Goal: Information Seeking & Learning: Learn about a topic

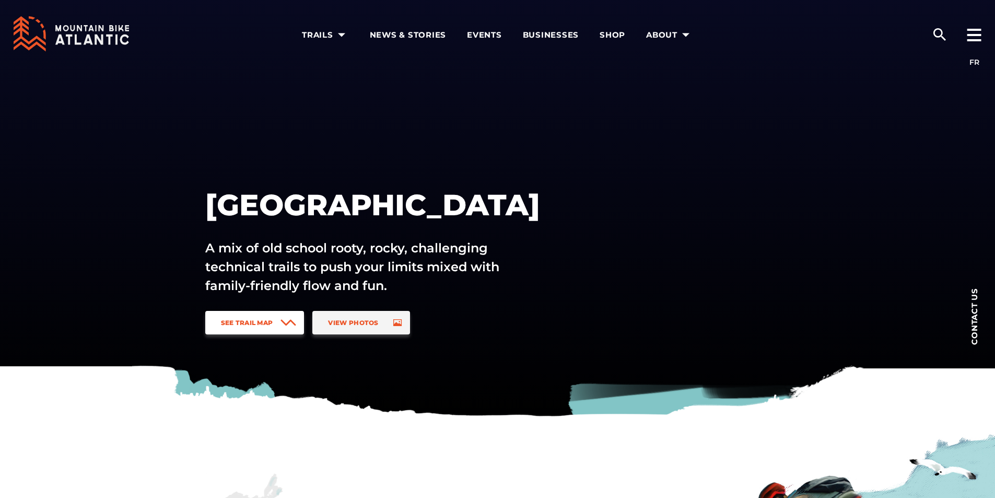
click at [288, 317] on span at bounding box center [288, 323] width 16 height 24
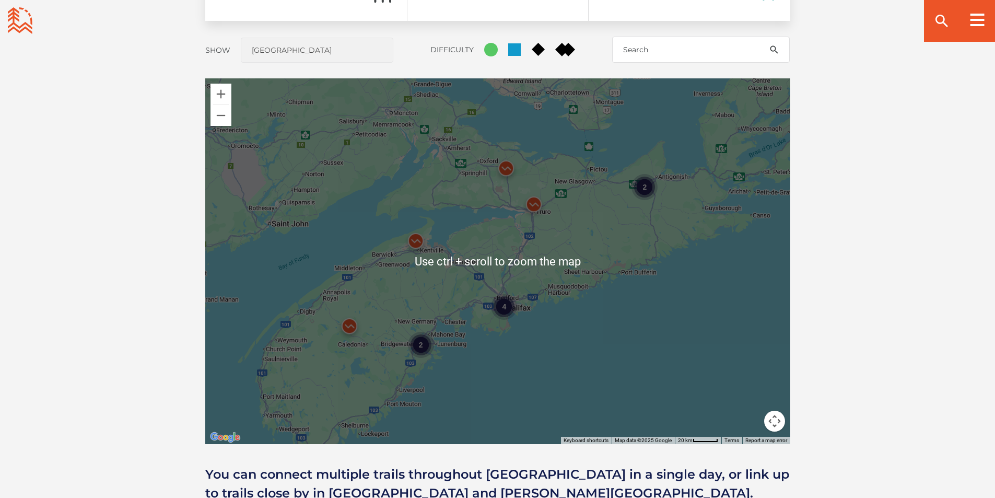
scroll to position [825, 0]
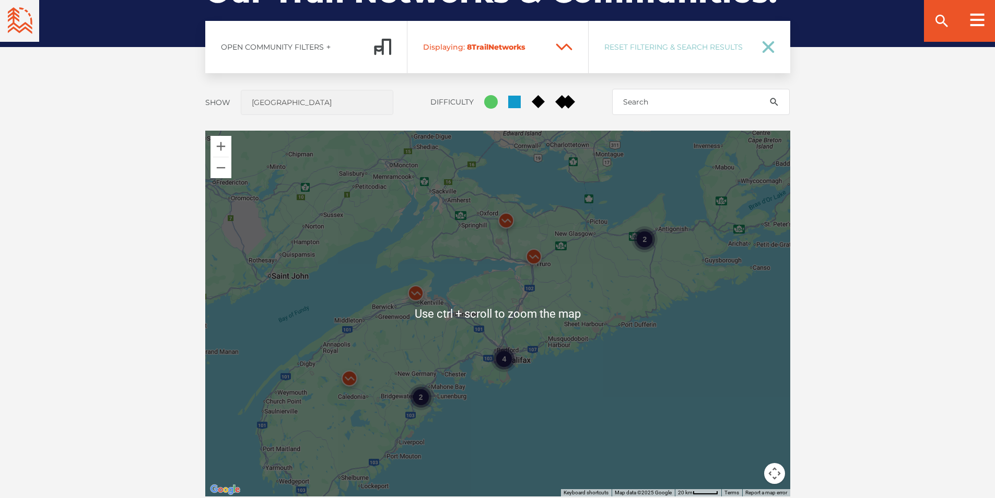
click at [569, 314] on div "4 2 2" at bounding box center [497, 314] width 585 height 366
click at [549, 259] on img at bounding box center [533, 258] width 31 height 31
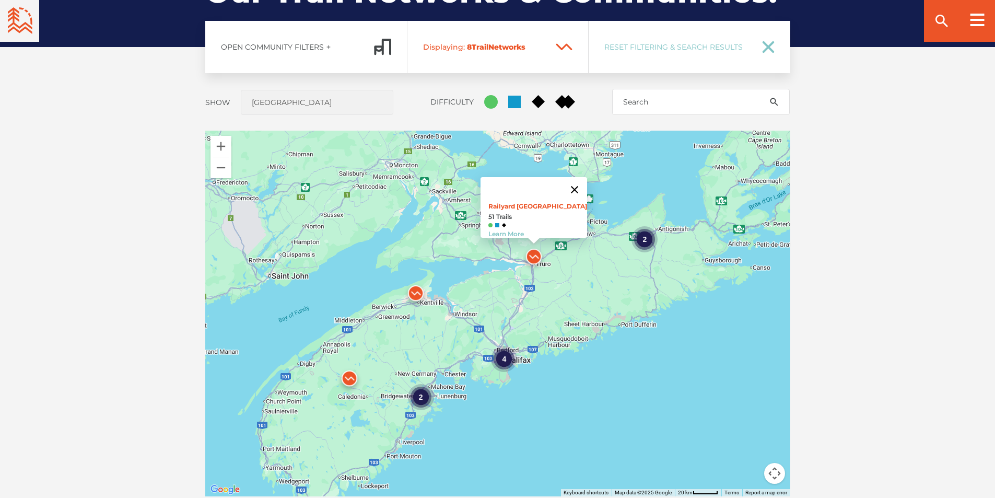
click at [579, 182] on button "Close" at bounding box center [574, 189] width 25 height 25
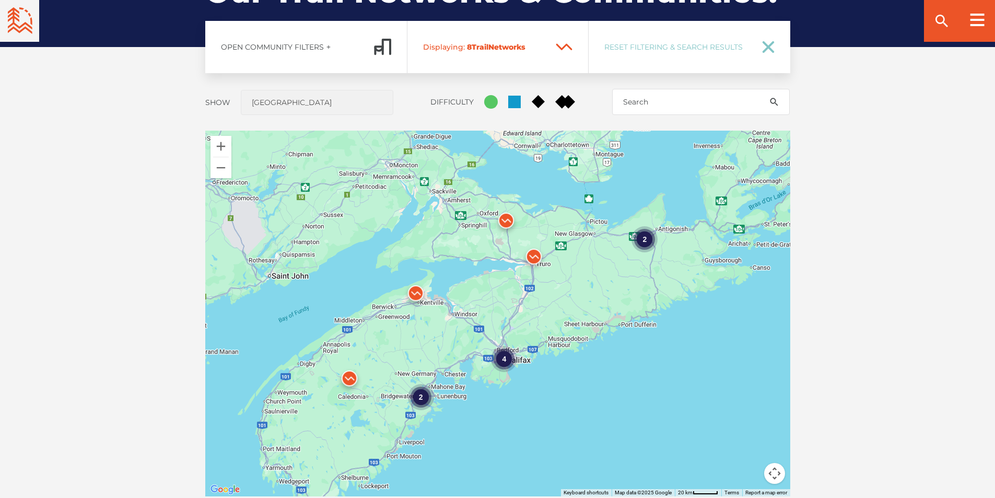
click at [507, 223] on img at bounding box center [505, 222] width 31 height 31
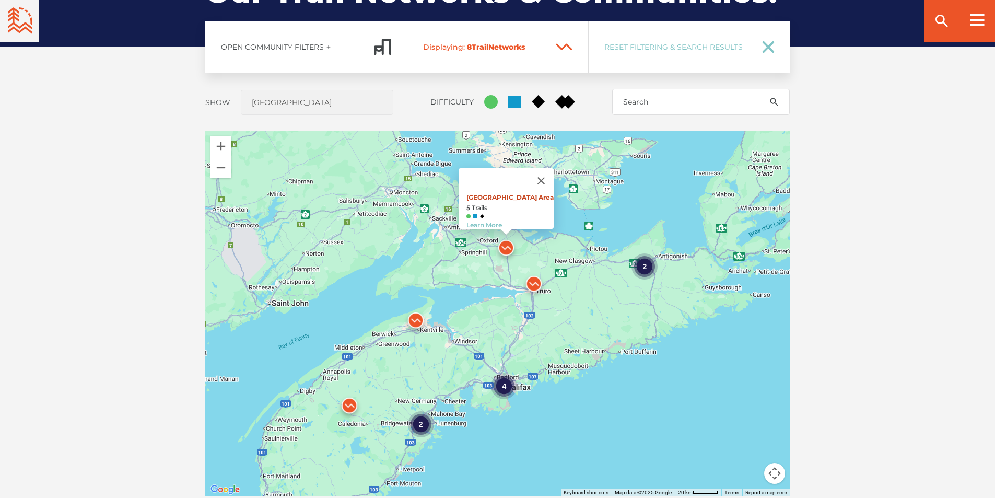
click at [512, 193] on link "Main Parking Area" at bounding box center [509, 197] width 87 height 8
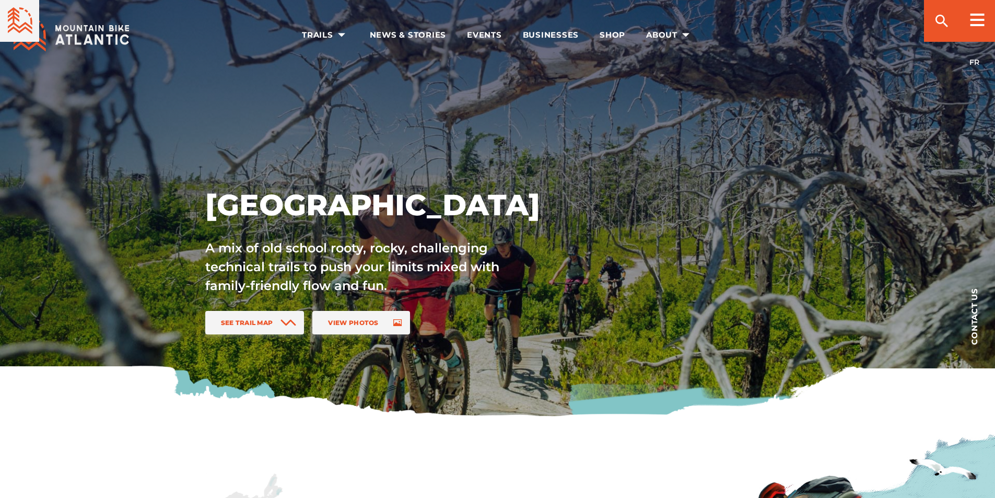
scroll to position [825, 0]
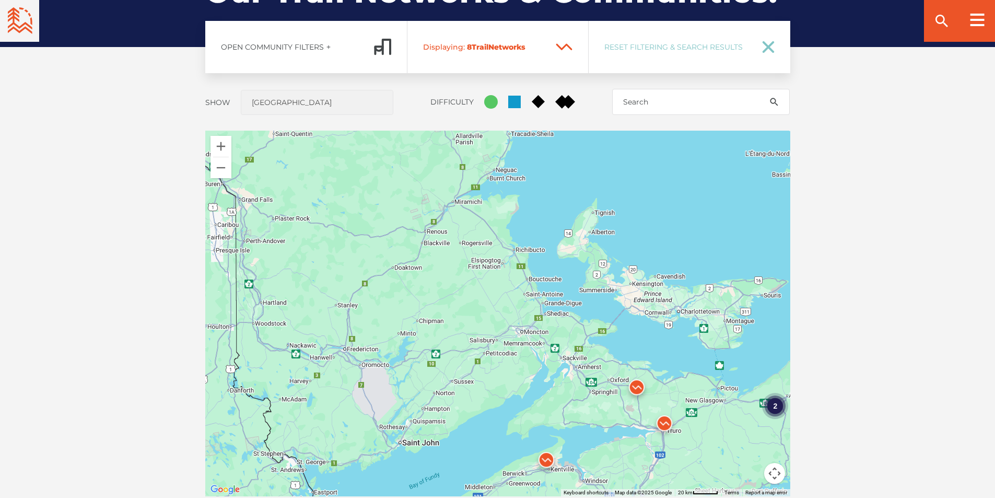
drag, startPoint x: 372, startPoint y: 263, endPoint x: 504, endPoint y: 429, distance: 212.6
click at [504, 429] on div "4 2 2" at bounding box center [497, 314] width 585 height 366
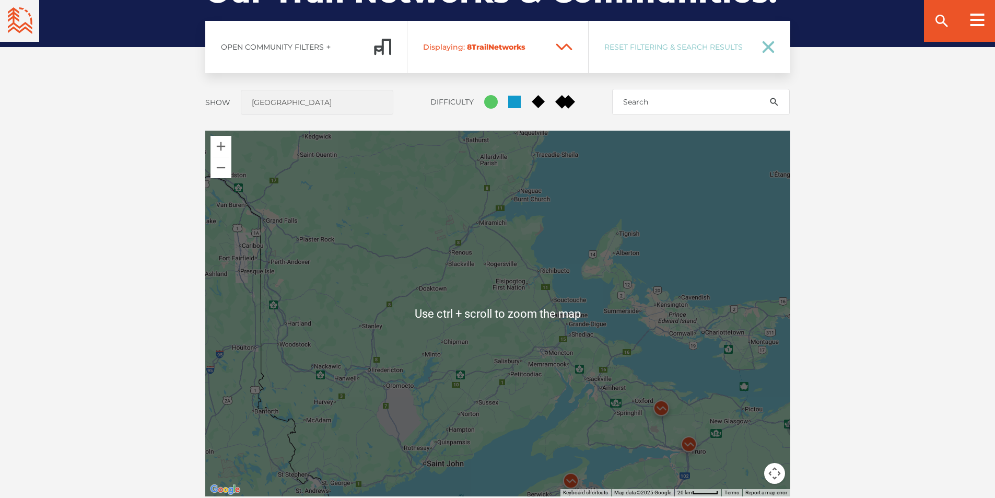
click at [452, 364] on div "4 2 2" at bounding box center [497, 314] width 585 height 366
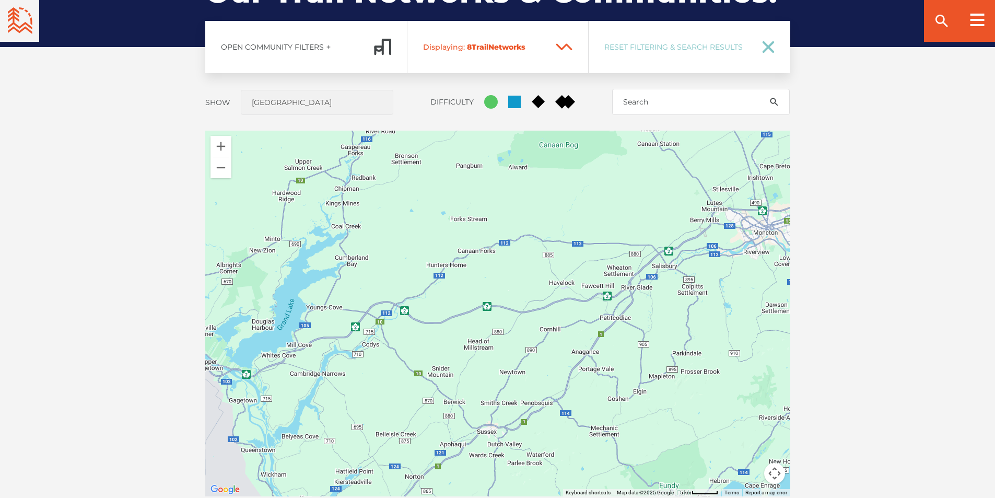
drag, startPoint x: 529, startPoint y: 421, endPoint x: 447, endPoint y: 274, distance: 167.9
click at [447, 274] on div at bounding box center [497, 314] width 585 height 366
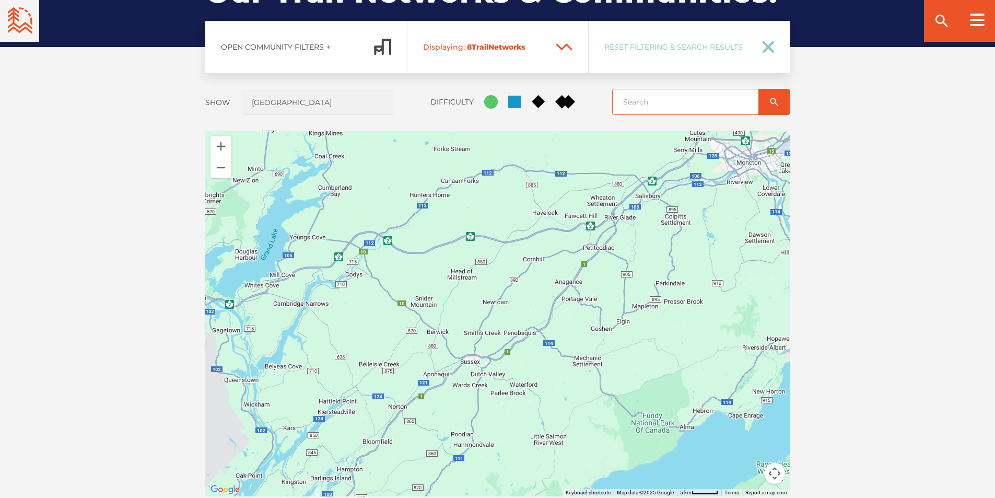
click at [652, 100] on input "search" at bounding box center [701, 102] width 178 height 26
click at [769, 50] on icon at bounding box center [768, 47] width 13 height 13
checkbox input "true"
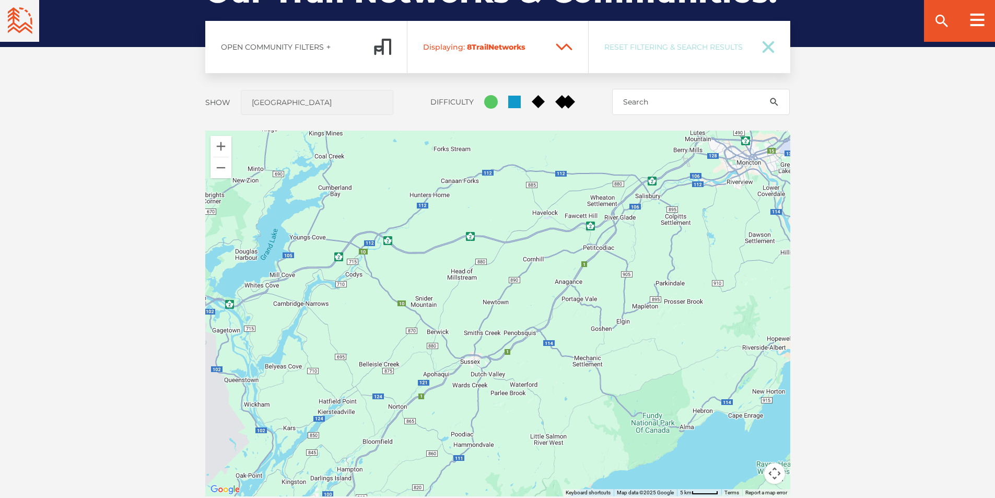
checkbox input "true"
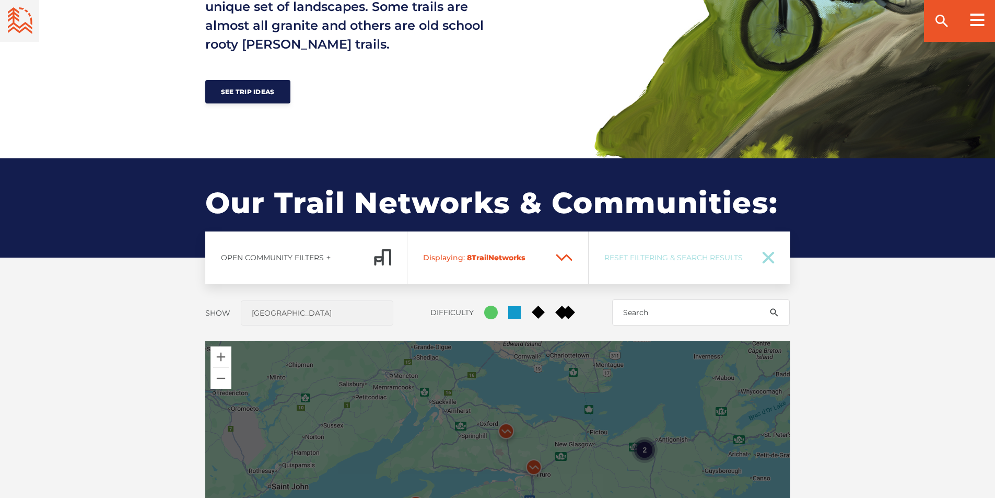
scroll to position [616, 0]
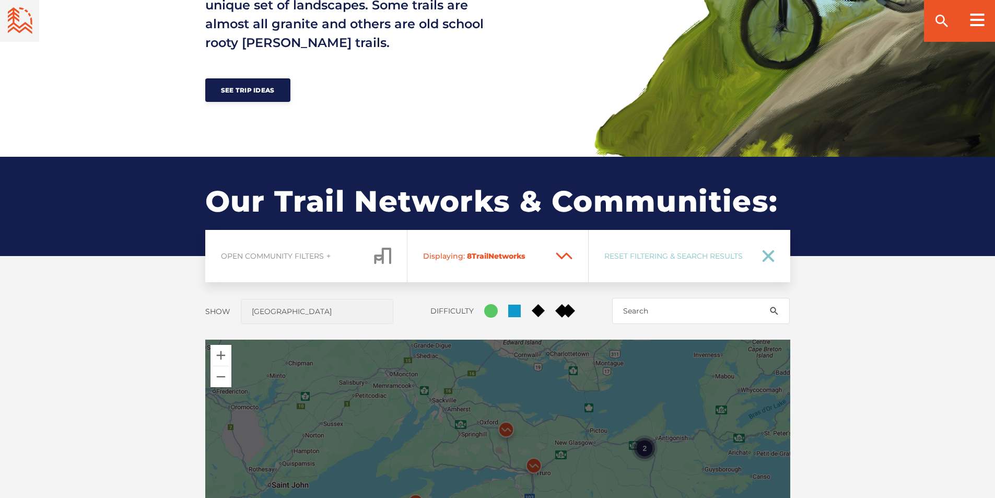
click at [313, 256] on span "Open Community Filters" at bounding box center [272, 255] width 103 height 9
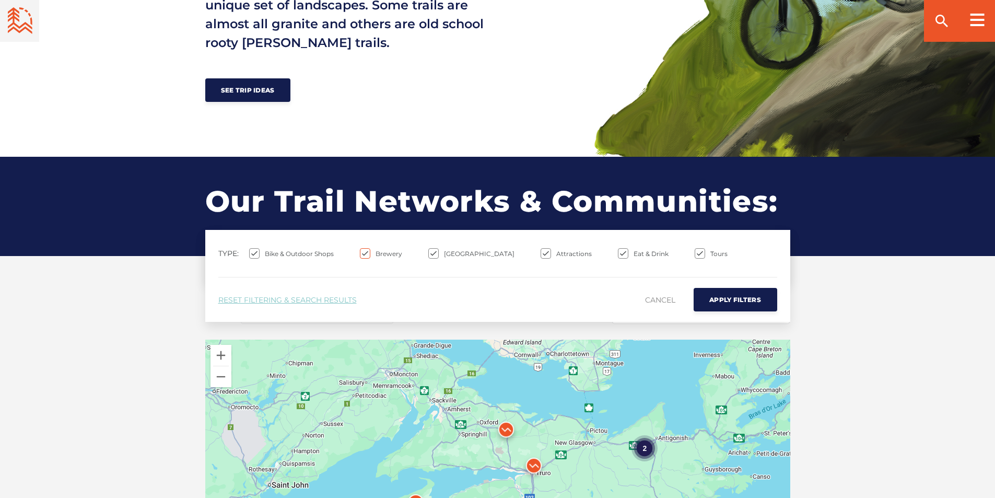
click at [362, 249] on input "Brewery" at bounding box center [365, 253] width 10 height 10
checkbox input "false"
click at [436, 251] on input "[GEOGRAPHIC_DATA]" at bounding box center [433, 253] width 10 height 10
checkbox input "false"
click at [509, 251] on ul "Bike & Outdoor Shops Brewery Trail Building Attractions Eat & Drink Tours" at bounding box center [500, 258] width 528 height 21
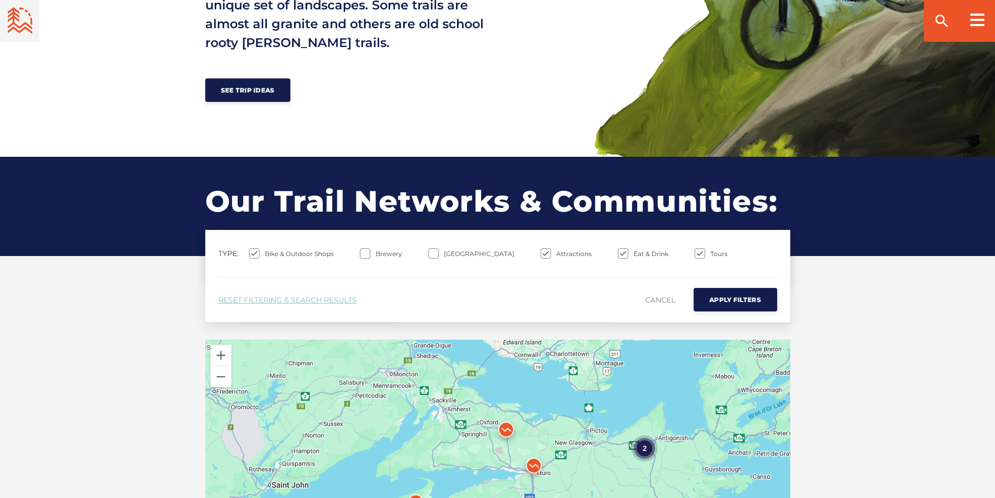
click at [618, 253] on label "Eat & Drink" at bounding box center [643, 253] width 51 height 10
click at [618, 253] on input "Eat & Drink" at bounding box center [623, 253] width 10 height 10
checkbox input "false"
click at [695, 253] on input "Tours" at bounding box center [700, 253] width 10 height 10
checkbox input "false"
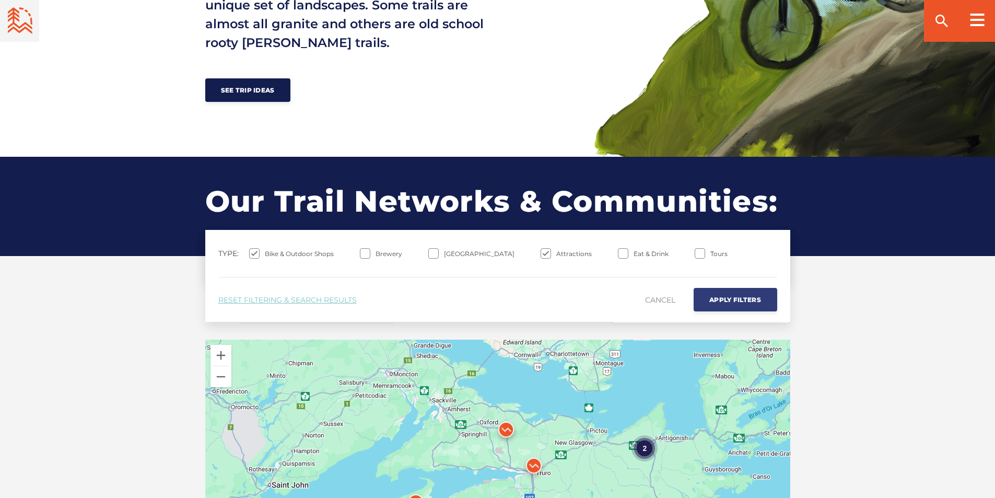
click at [717, 297] on span "Apply Filters" at bounding box center [735, 300] width 52 height 8
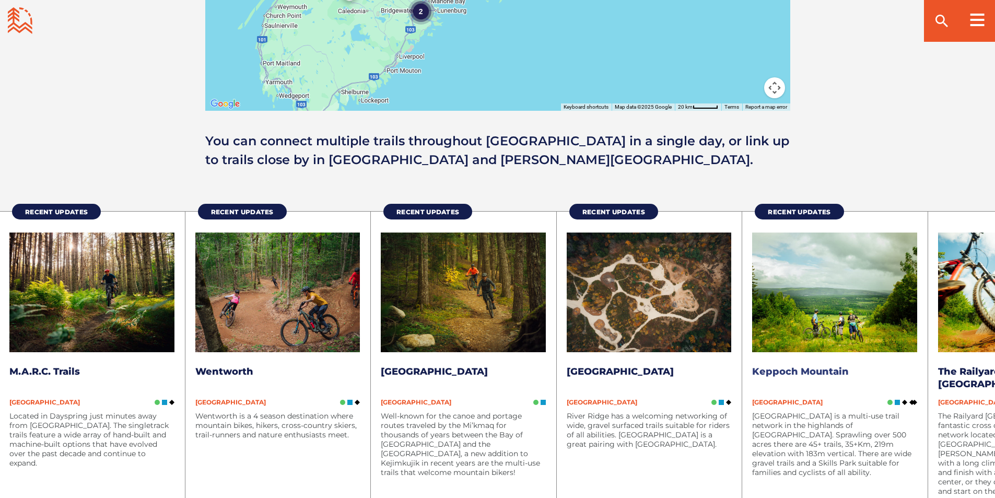
scroll to position [1243, 0]
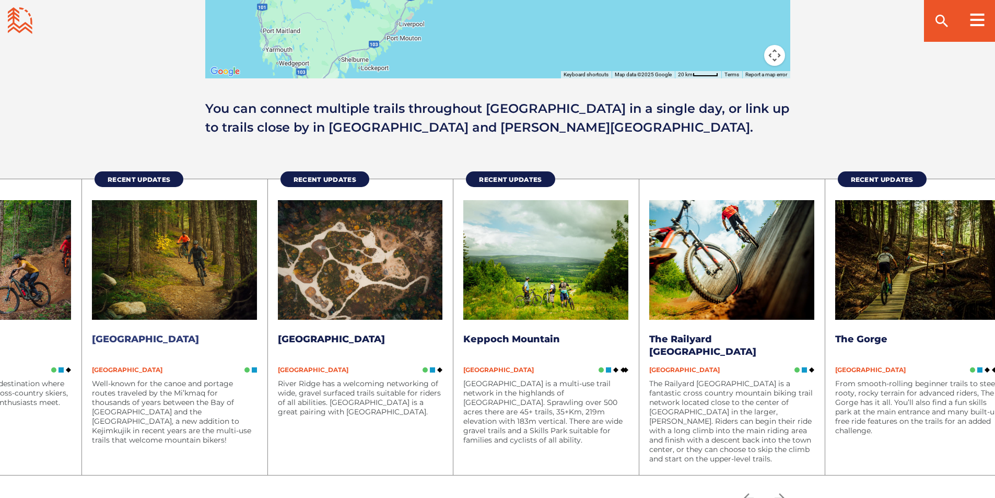
drag, startPoint x: 489, startPoint y: 339, endPoint x: 126, endPoint y: 336, distance: 362.5
click at [130, 336] on li "Recent Updates Kejimkujik National Park and National Historic Site Nova Scotia …" at bounding box center [174, 327] width 186 height 296
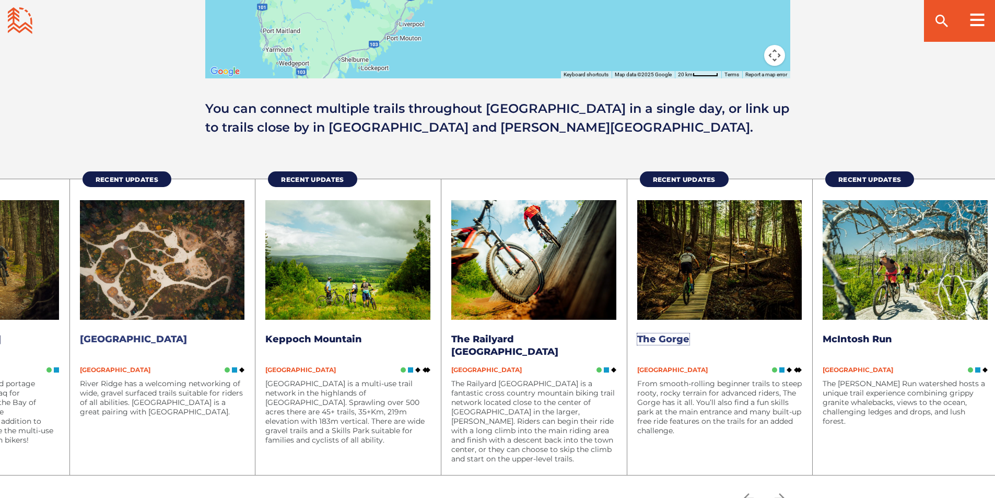
drag, startPoint x: 767, startPoint y: 333, endPoint x: 190, endPoint y: 334, distance: 577.1
click at [190, 334] on div "Recent Updates M.A.R.C. Trails Nova Scotia Located in Dayspring just minutes aw…" at bounding box center [255, 321] width 1486 height 307
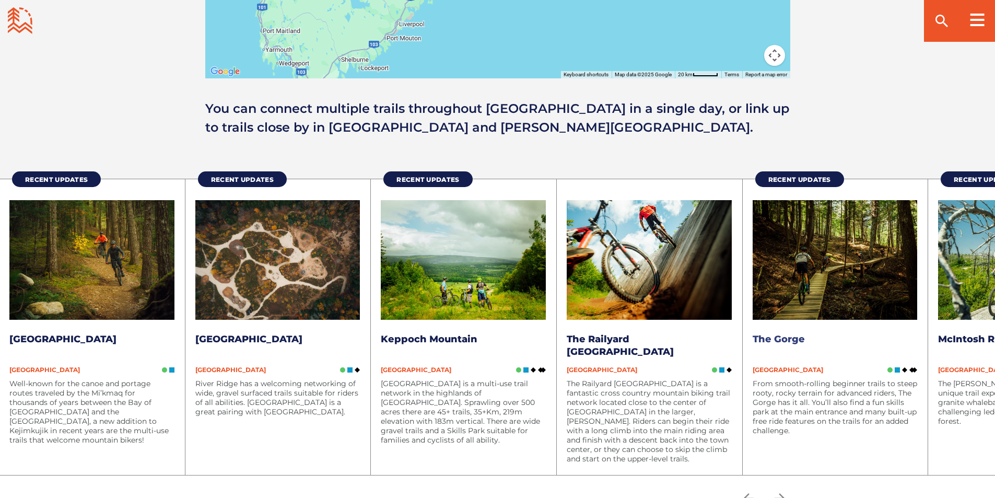
click at [831, 274] on img at bounding box center [835, 260] width 165 height 120
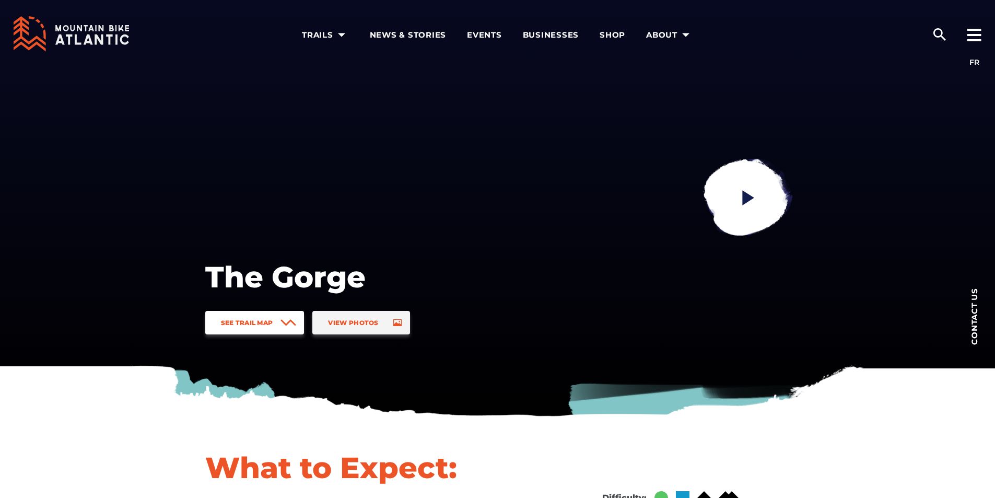
click at [242, 318] on link "See Trail Map" at bounding box center [254, 323] width 99 height 24
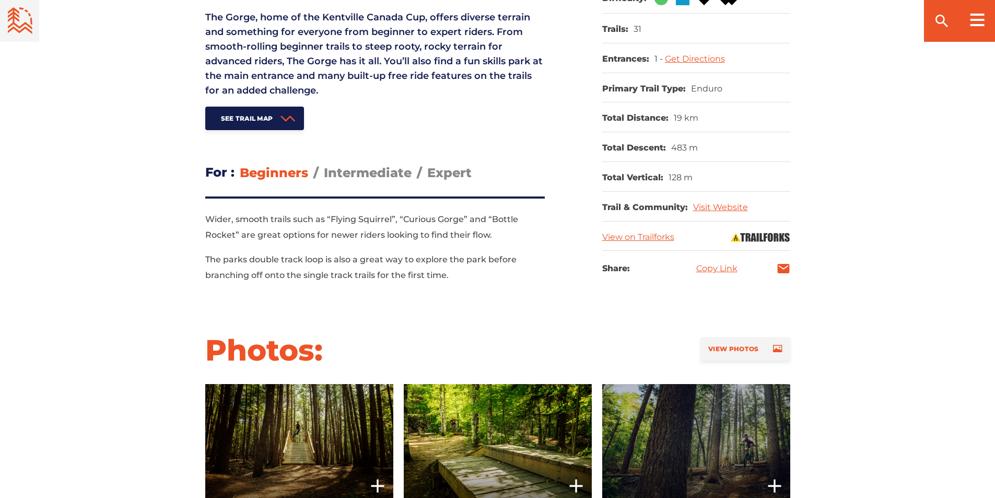
scroll to position [310, 0]
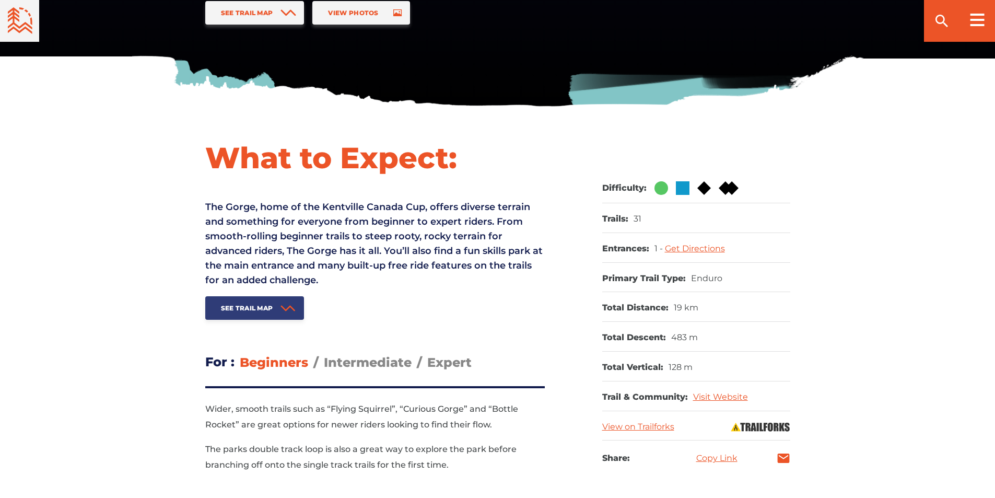
click at [262, 310] on span "See Trail Map" at bounding box center [247, 308] width 52 height 8
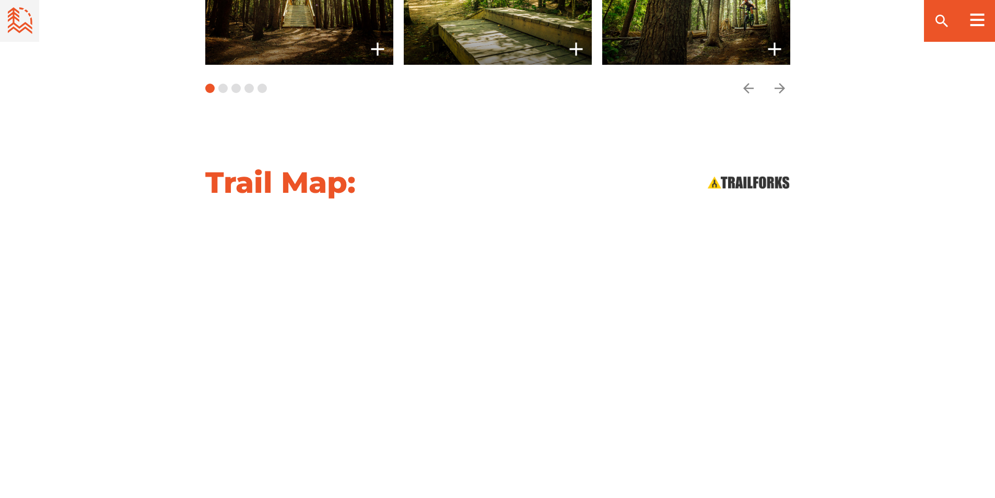
scroll to position [1093, 0]
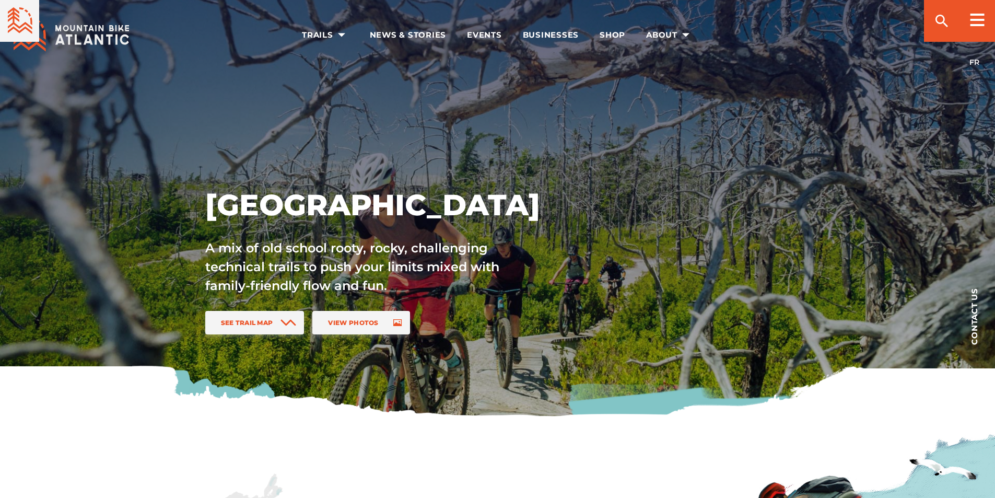
scroll to position [1243, 0]
